Goal: Transaction & Acquisition: Purchase product/service

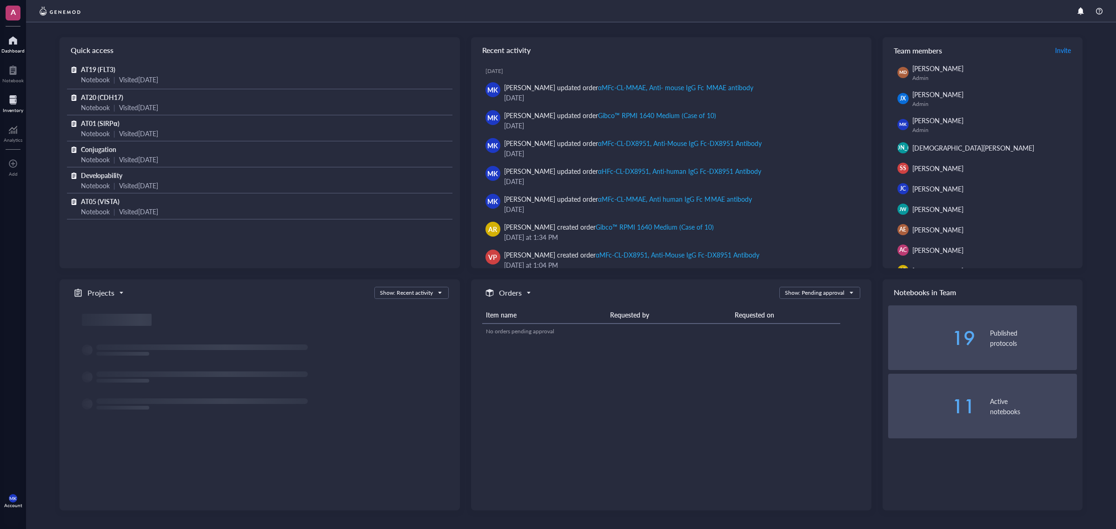
click at [16, 96] on div at bounding box center [13, 100] width 20 height 15
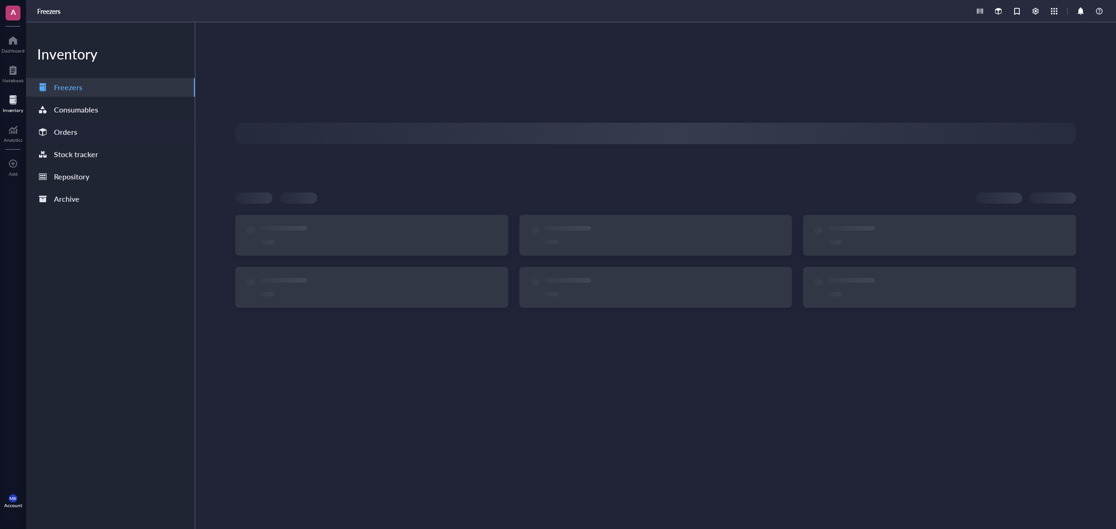
click at [117, 130] on div "Orders" at bounding box center [110, 132] width 169 height 19
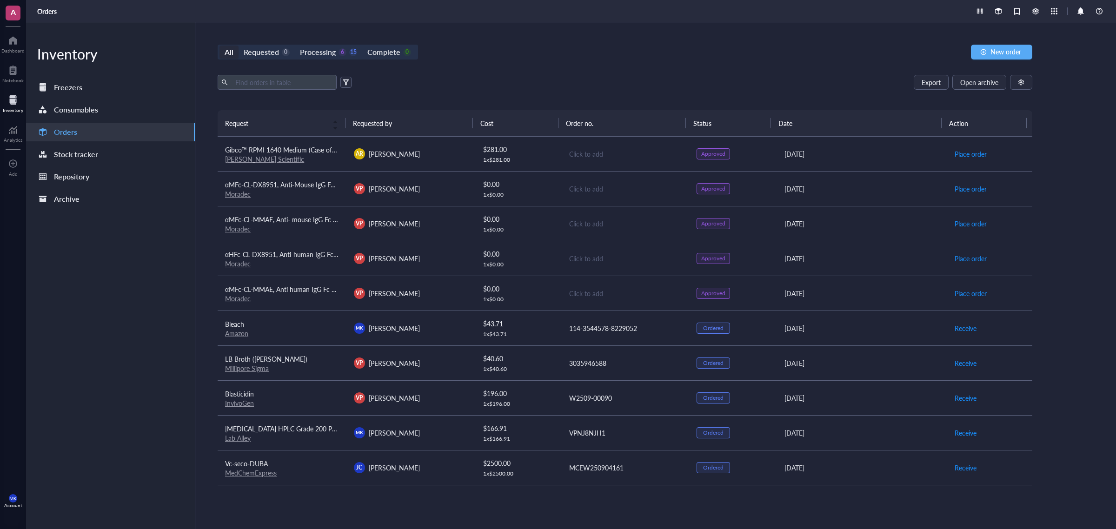
click at [663, 154] on div "Click to add" at bounding box center [625, 154] width 113 height 10
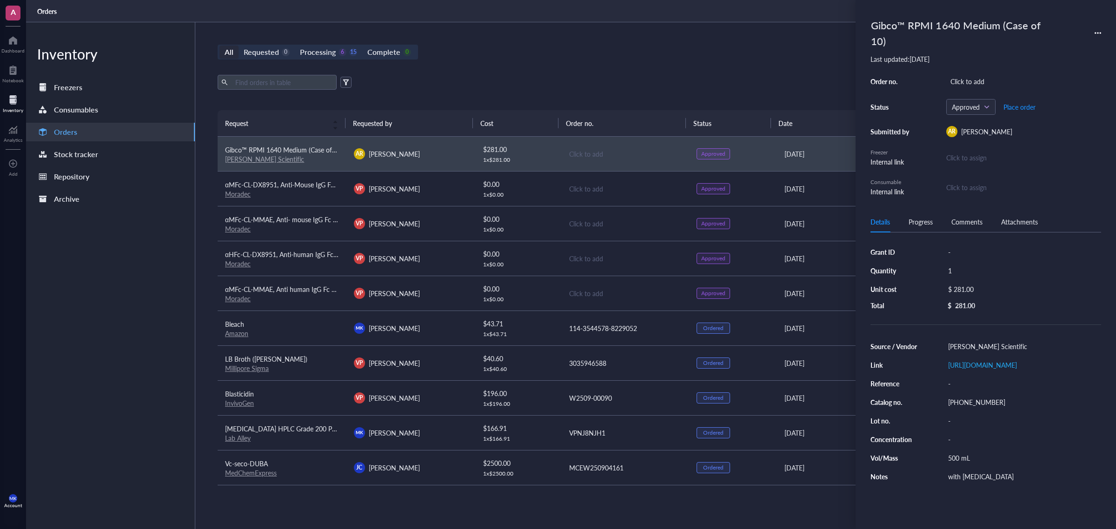
click at [971, 58] on div "Gibco™ RPMI 1640 Medium (Case of 10) Last updated: [DATE] Order no. Click to ad…" at bounding box center [986, 106] width 231 height 182
click at [970, 75] on div "Click to add" at bounding box center [1023, 81] width 155 height 13
type input "H52489027"
click at [1018, 103] on span "Place order" at bounding box center [1020, 106] width 32 height 7
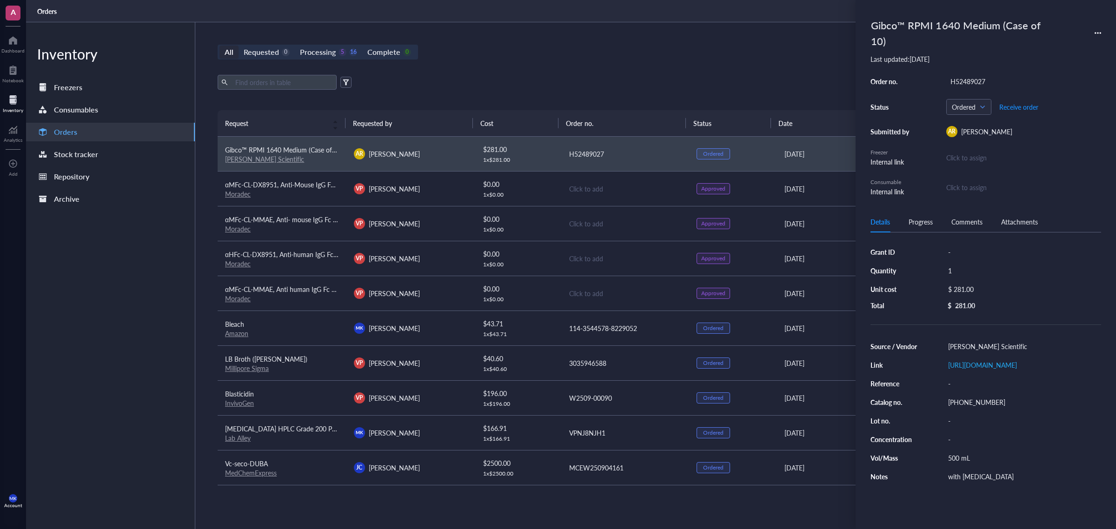
click at [559, 85] on div "Export Open archive" at bounding box center [625, 82] width 815 height 15
click at [536, 77] on div "Export Open archive" at bounding box center [625, 82] width 815 height 15
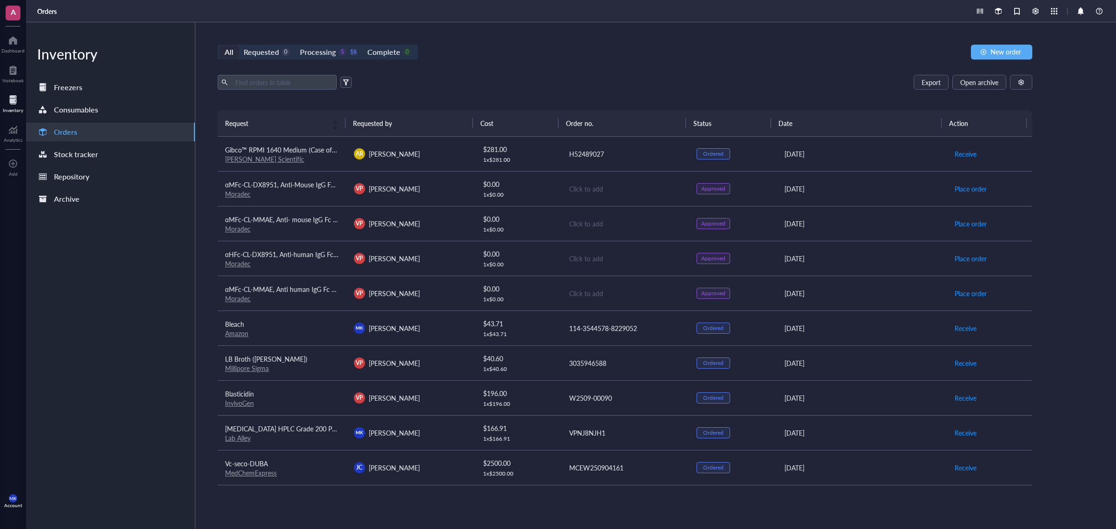
click at [526, 71] on div "All Requested 0 Processing 5 16 Complete 0 New order Export Open archive Reques…" at bounding box center [624, 275] width 859 height 507
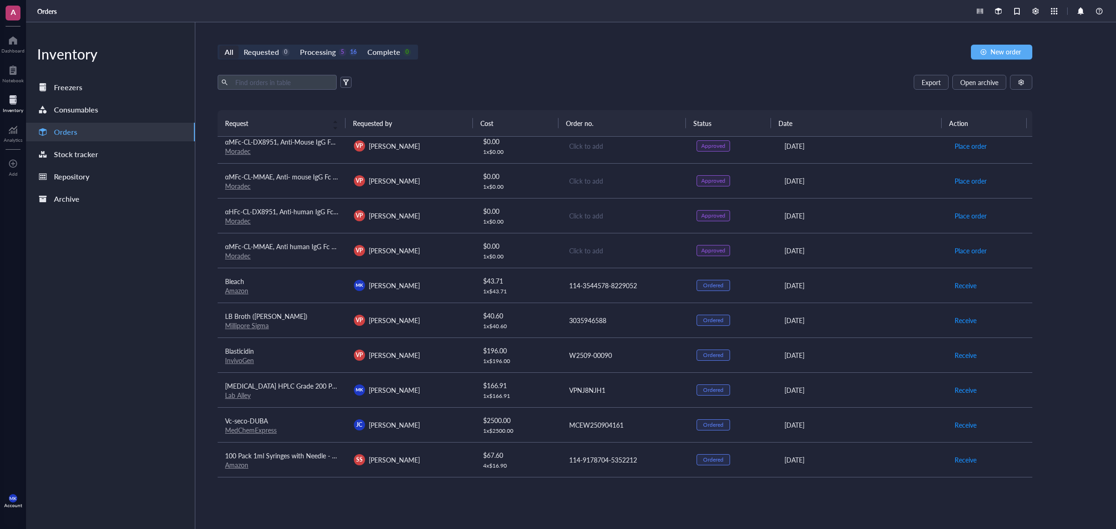
scroll to position [0, 0]
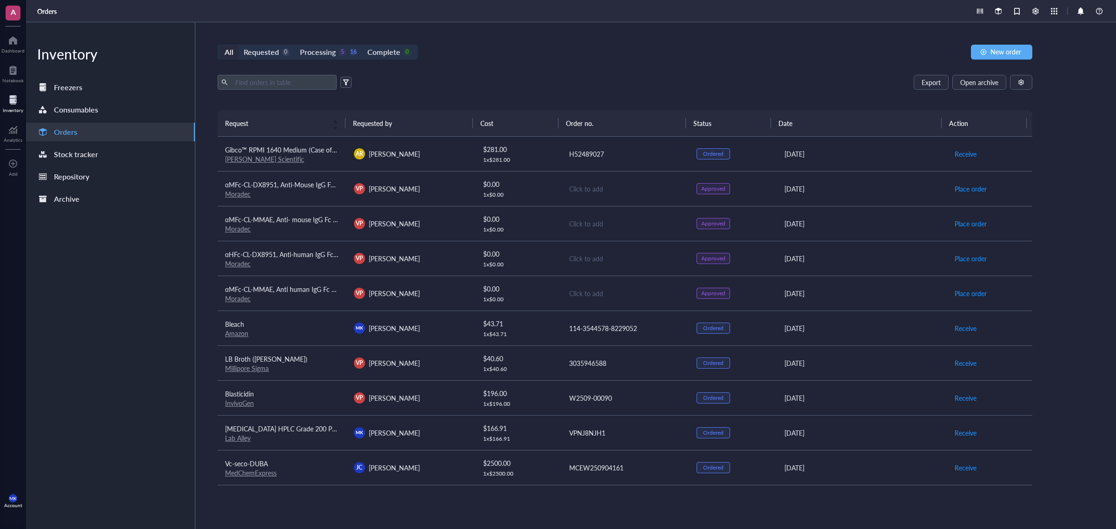
drag, startPoint x: 574, startPoint y: 187, endPoint x: 569, endPoint y: 67, distance: 120.1
click at [569, 67] on div "All Requested 0 Processing 5 16 Complete 0 New order Export Open archive Reques…" at bounding box center [624, 275] width 859 height 507
drag, startPoint x: 553, startPoint y: 7, endPoint x: 726, endPoint y: 73, distance: 185.2
click at [726, 73] on div "All Requested 0 Processing 5 16 Complete 0 New order Export Open archive Reques…" at bounding box center [624, 275] width 859 height 507
